Goal: Information Seeking & Learning: Stay updated

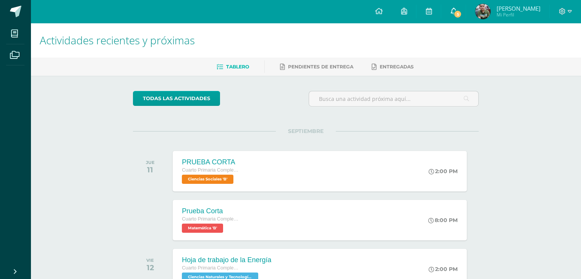
click at [451, 8] on icon at bounding box center [453, 11] width 6 height 7
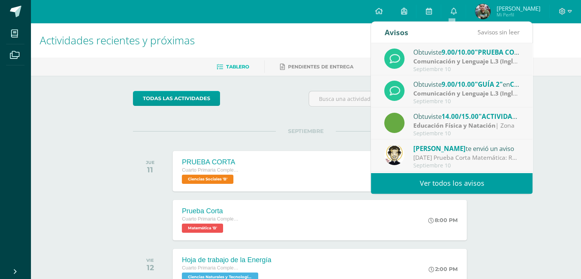
click at [449, 182] on link "Ver todos los avisos" at bounding box center [451, 183] width 161 height 21
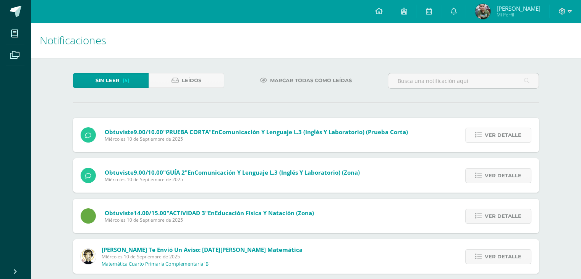
click at [478, 136] on icon at bounding box center [478, 135] width 6 height 6
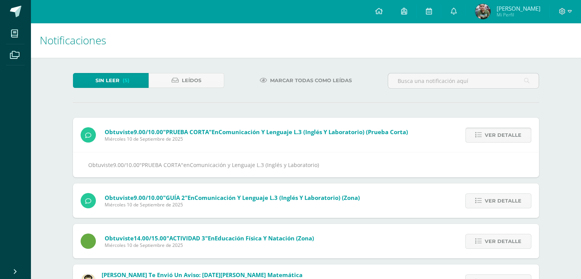
click at [478, 136] on icon at bounding box center [478, 135] width 6 height 6
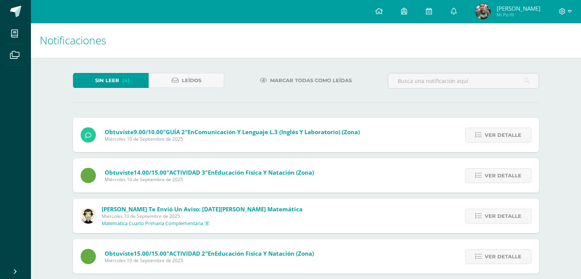
click at [478, 136] on icon at bounding box center [478, 135] width 6 height 6
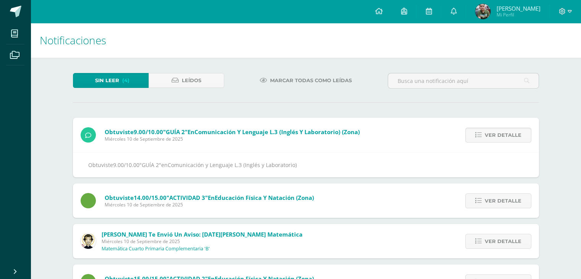
click at [478, 136] on icon at bounding box center [478, 135] width 6 height 6
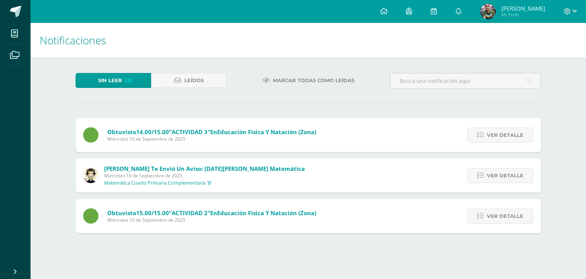
click at [478, 136] on link "Ver detalle" at bounding box center [501, 134] width 66 height 15
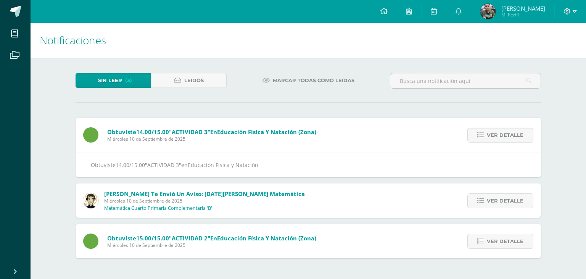
click at [478, 136] on link "Ver detalle" at bounding box center [501, 134] width 66 height 15
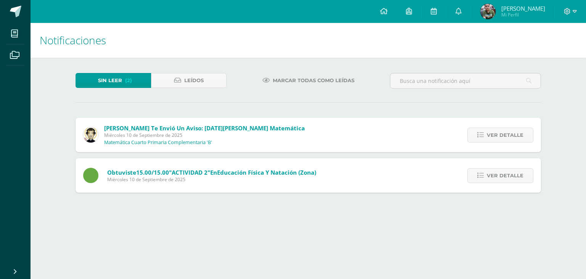
click at [478, 136] on link "Ver detalle" at bounding box center [501, 134] width 66 height 15
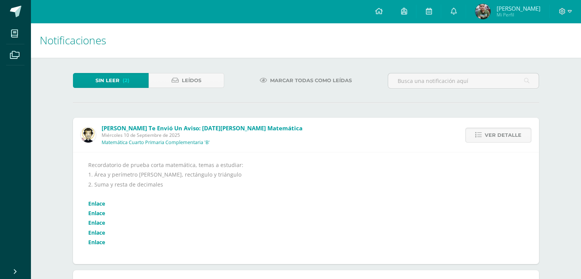
click at [478, 136] on icon at bounding box center [478, 135] width 6 height 6
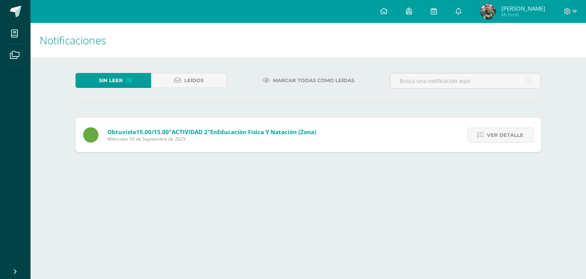
click at [478, 136] on link "Ver detalle" at bounding box center [501, 134] width 66 height 15
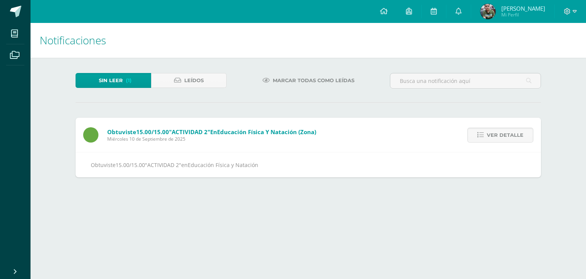
click at [478, 136] on link "Ver detalle" at bounding box center [501, 134] width 66 height 15
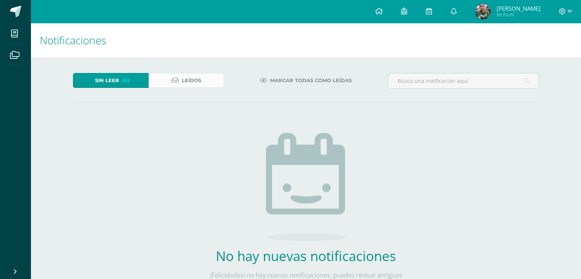
click at [182, 74] on span "Leídos" at bounding box center [191, 80] width 19 height 14
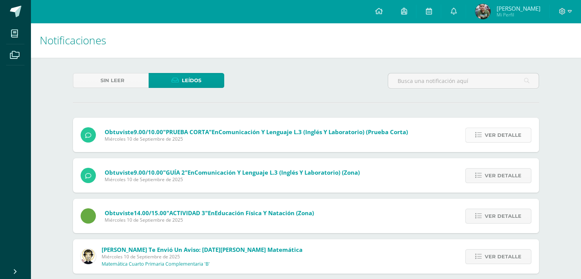
click at [473, 130] on link "Ver detalle" at bounding box center [498, 134] width 66 height 15
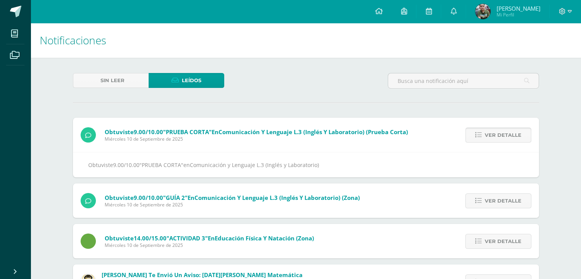
click at [473, 130] on link "Ver detalle" at bounding box center [498, 134] width 66 height 15
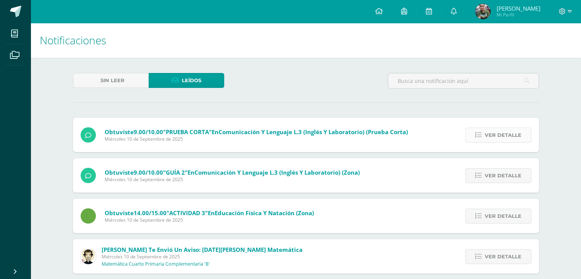
click at [477, 136] on icon at bounding box center [478, 135] width 6 height 6
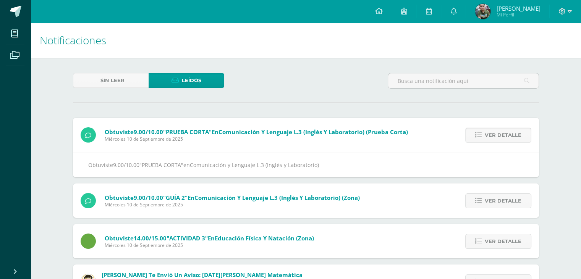
click at [477, 136] on icon at bounding box center [478, 135] width 6 height 6
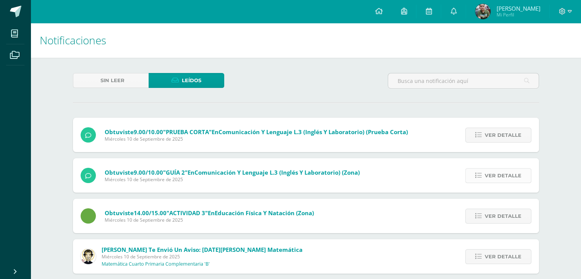
click at [478, 172] on icon at bounding box center [478, 175] width 6 height 6
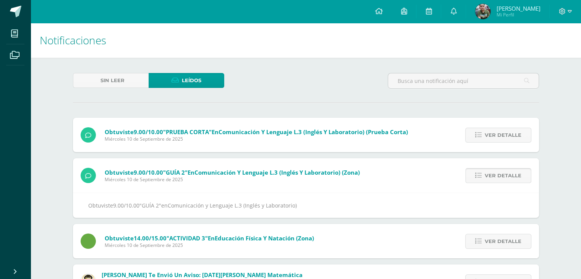
click at [478, 172] on icon at bounding box center [478, 175] width 6 height 6
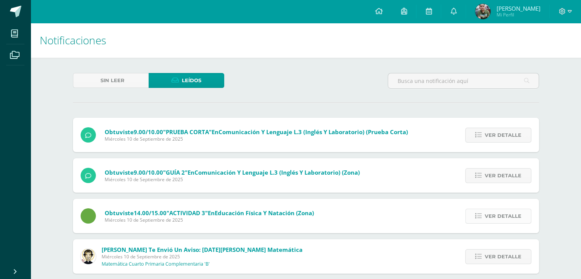
click at [479, 213] on icon at bounding box center [478, 216] width 6 height 6
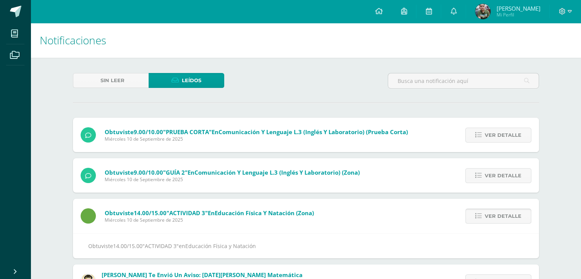
click at [479, 213] on icon at bounding box center [478, 216] width 6 height 6
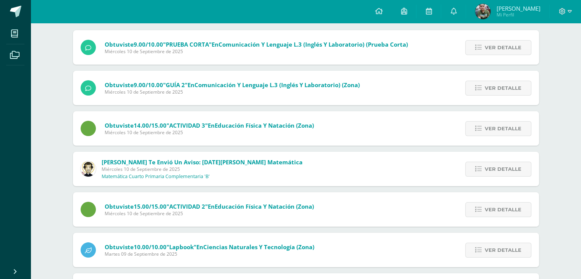
scroll to position [92, 0]
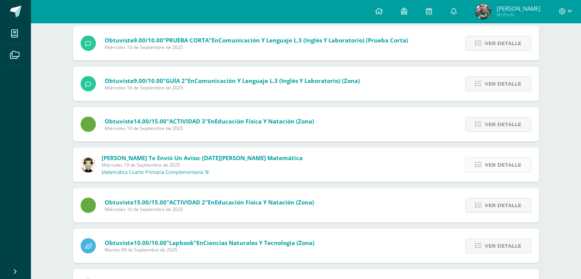
click at [479, 165] on icon at bounding box center [478, 164] width 6 height 6
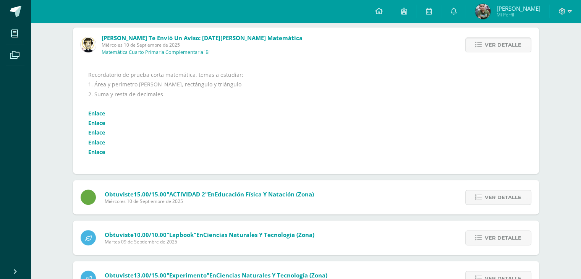
scroll to position [214, 0]
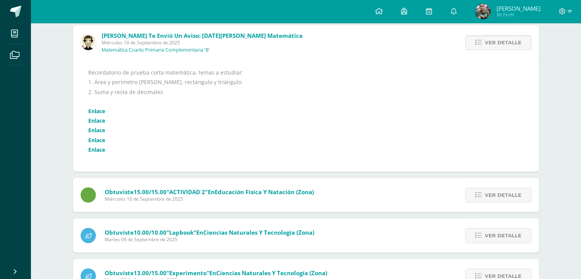
click at [94, 111] on link "Enlace" at bounding box center [96, 110] width 17 height 7
